Goal: Task Accomplishment & Management: Use online tool/utility

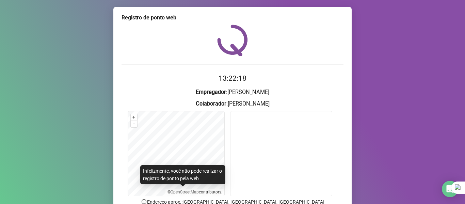
scroll to position [34, 0]
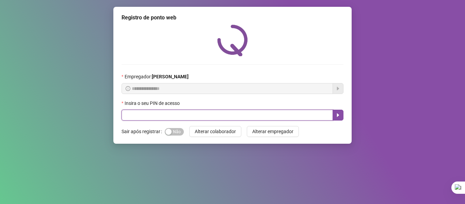
click at [151, 113] on input "text" at bounding box center [226, 115] width 211 height 11
type input "*****"
click at [338, 114] on icon "caret-right" at bounding box center [337, 114] width 5 height 5
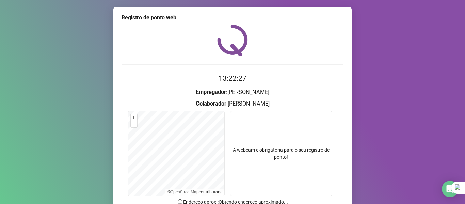
scroll to position [34, 0]
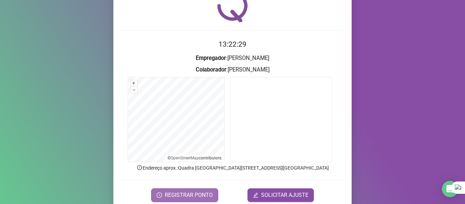
click at [173, 192] on span "REGISTRAR PONTO" at bounding box center [189, 195] width 48 height 8
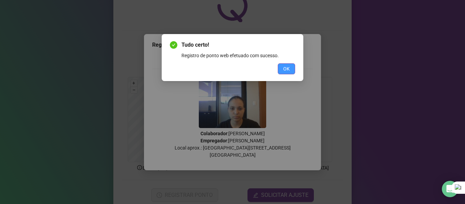
click at [288, 65] on span "OK" at bounding box center [286, 68] width 6 height 7
